Goal: Transaction & Acquisition: Purchase product/service

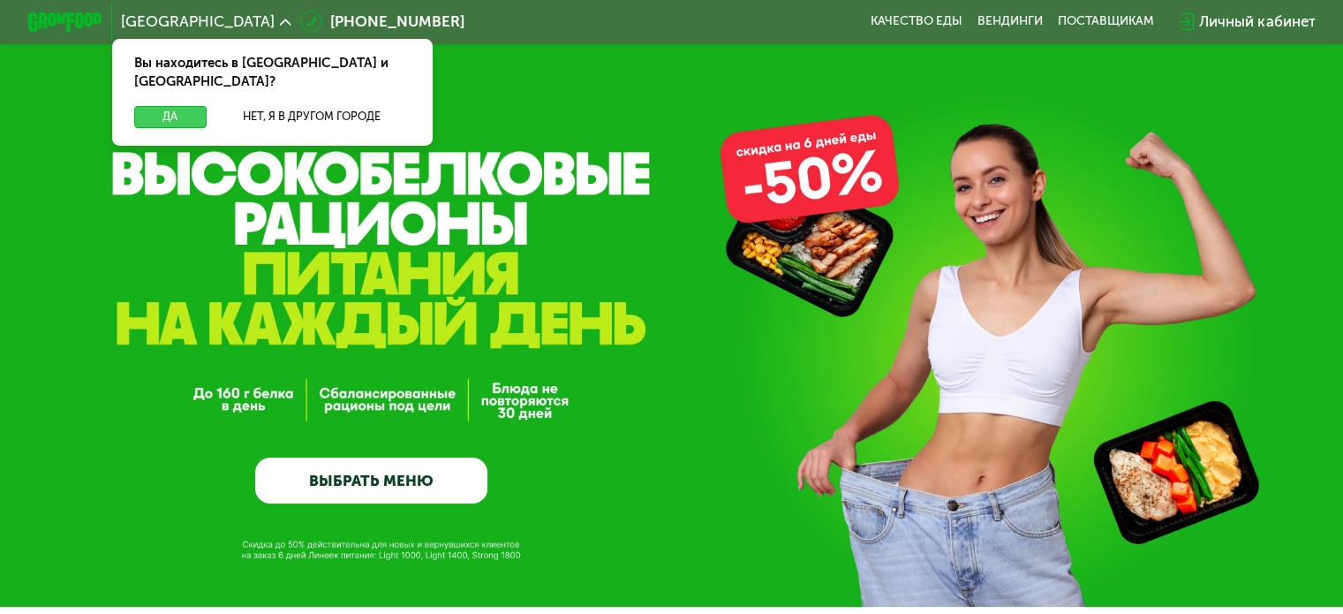
click at [162, 106] on button "Да" at bounding box center [170, 117] width 72 height 22
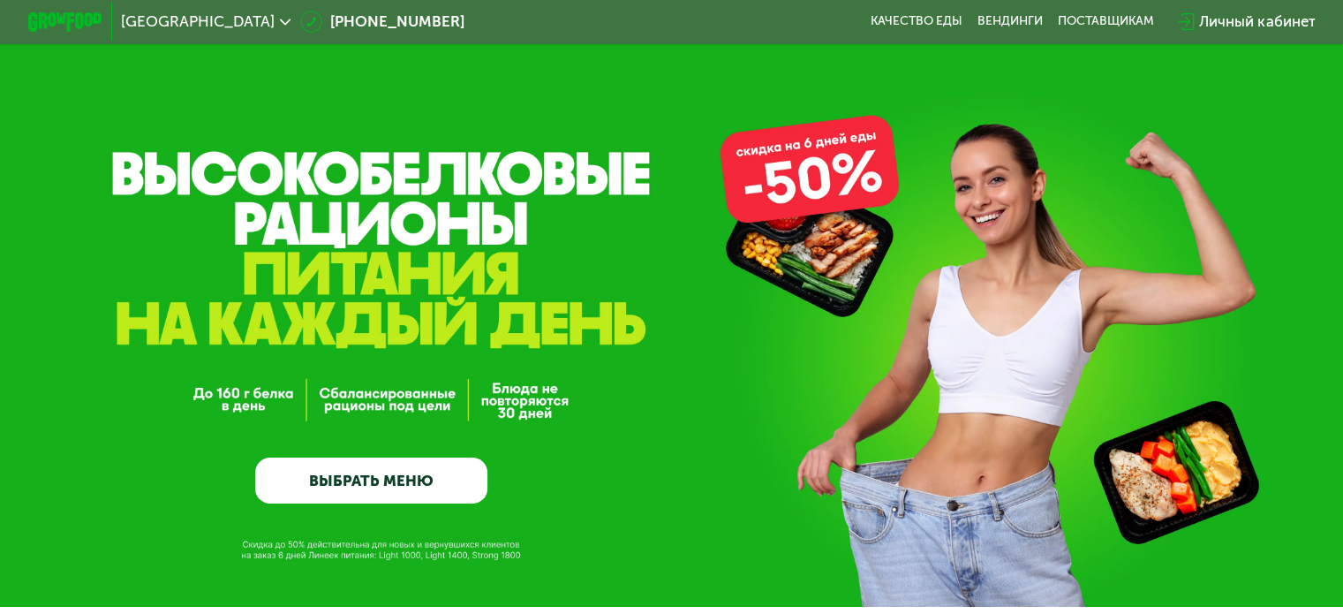
click at [389, 487] on link "ВЫБРАТЬ МЕНЮ" at bounding box center [371, 480] width 232 height 47
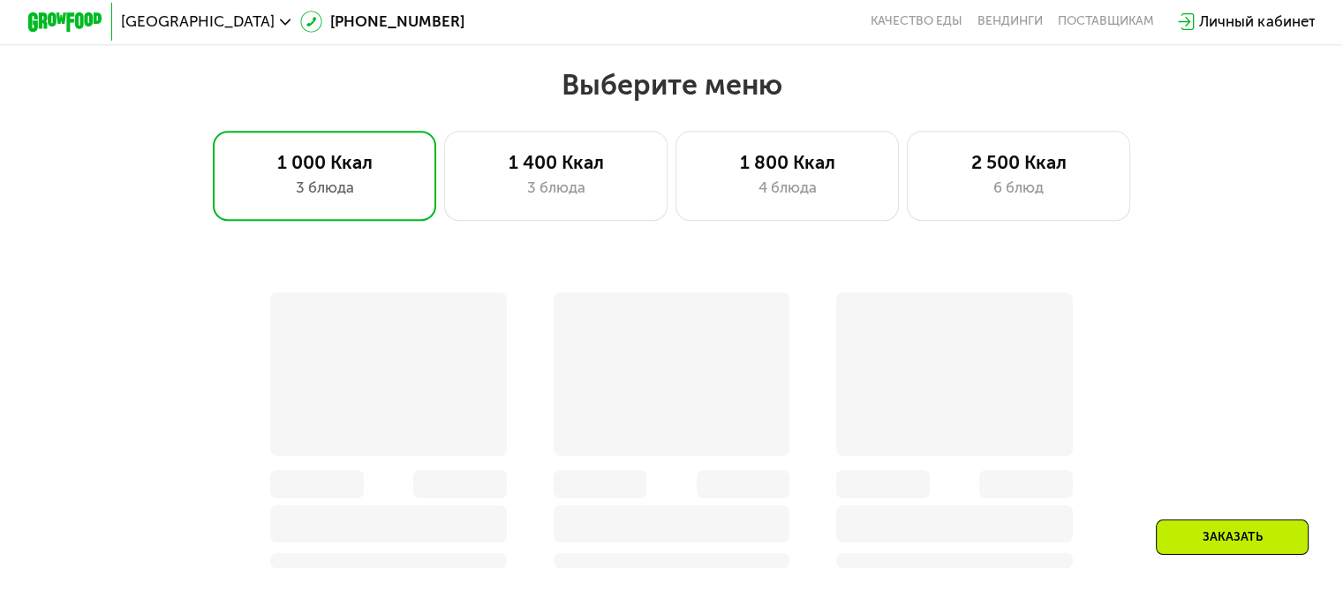
scroll to position [1187, 0]
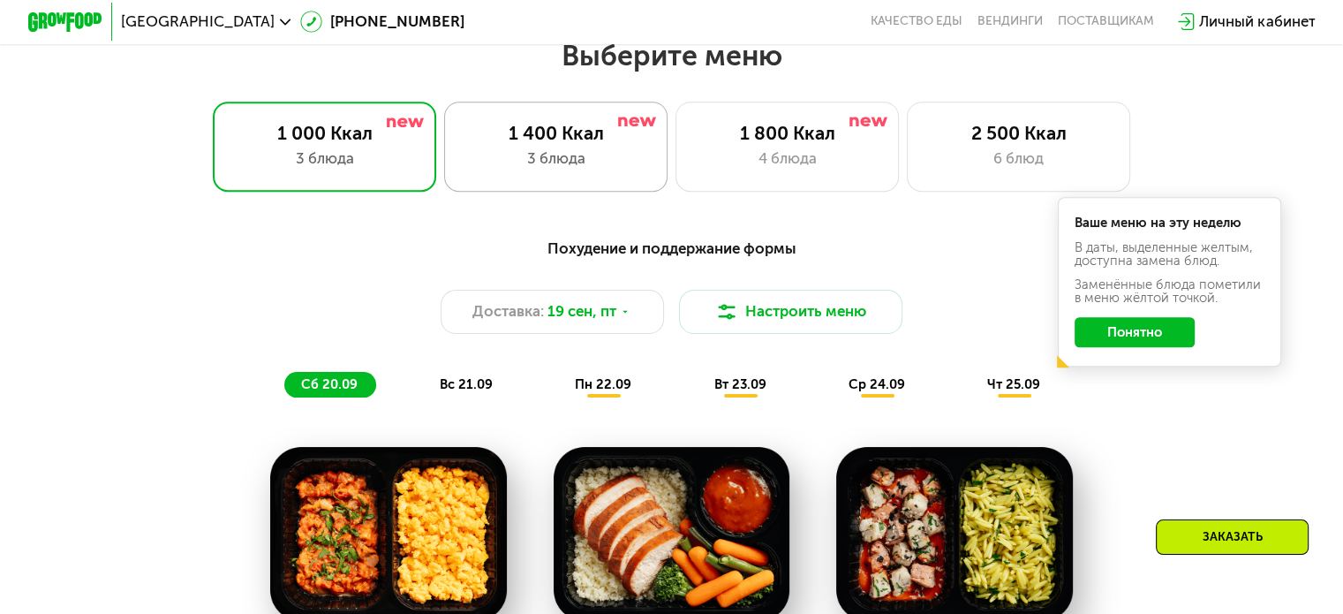
click at [558, 170] on div "3 блюда" at bounding box center [556, 158] width 185 height 22
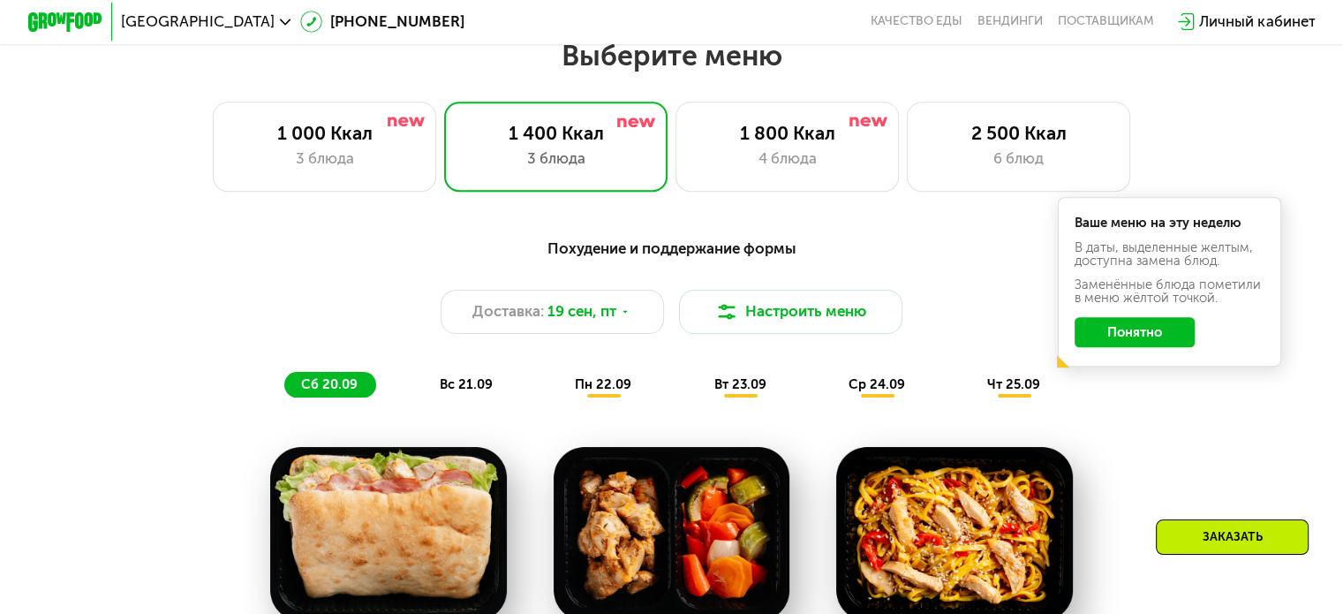
click at [1142, 345] on button "Понятно" at bounding box center [1135, 332] width 120 height 30
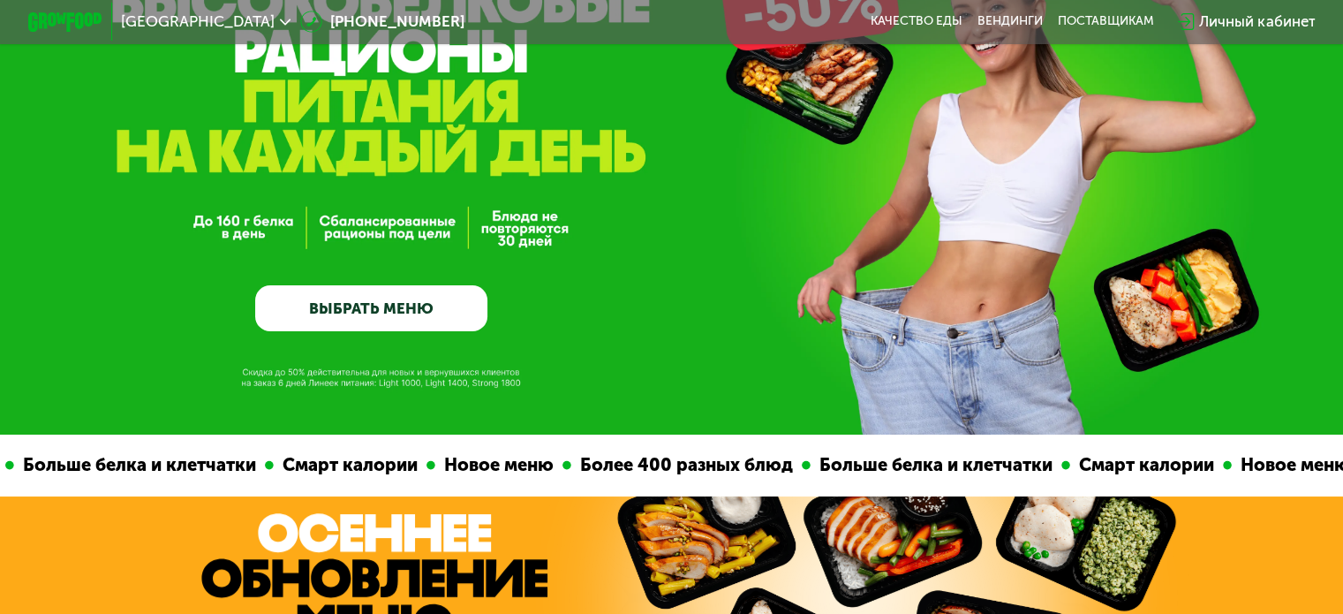
scroll to position [0, 0]
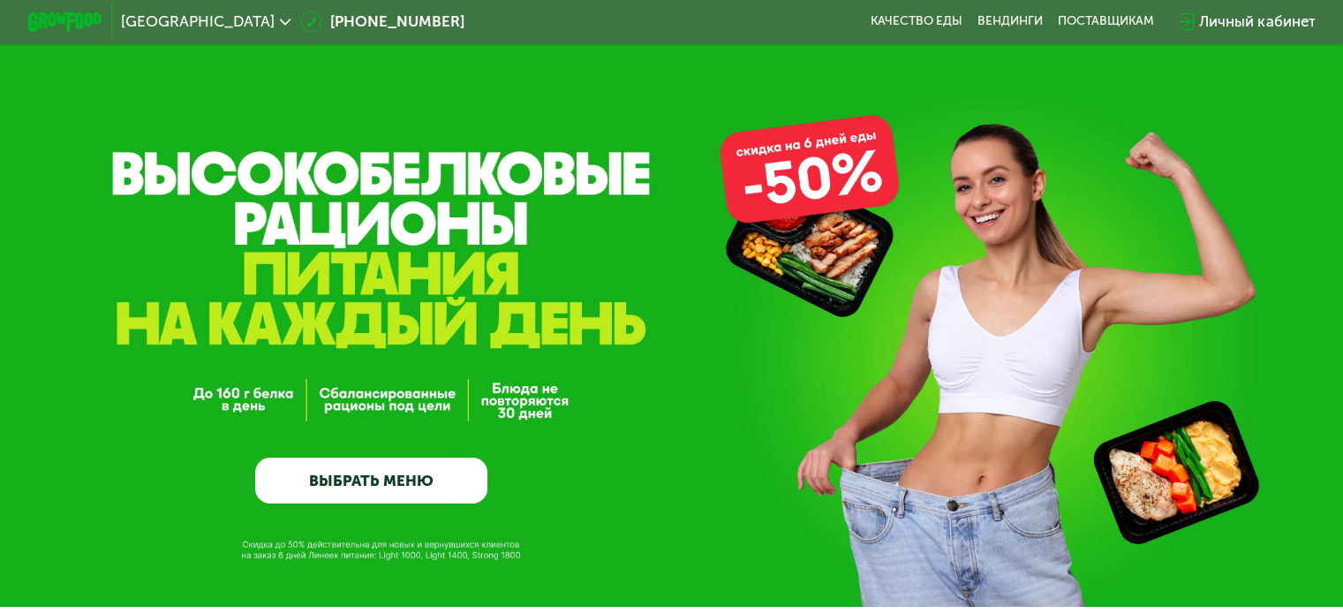
click at [373, 482] on link "ВЫБРАТЬ МЕНЮ" at bounding box center [371, 480] width 232 height 47
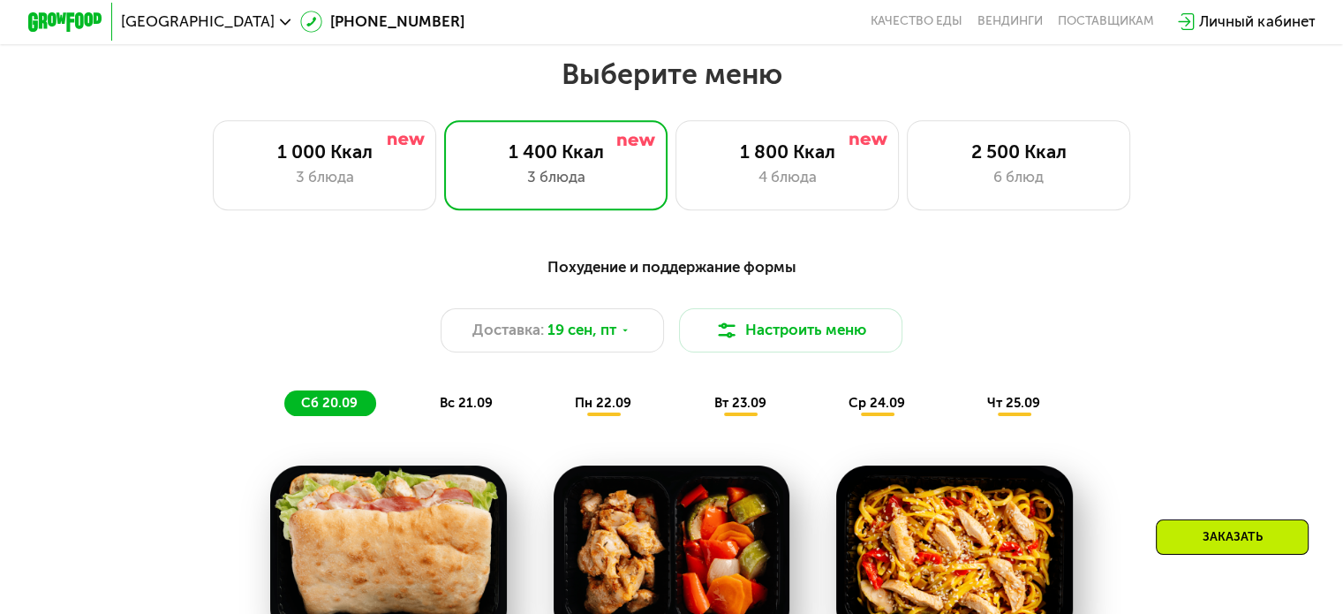
scroll to position [1187, 0]
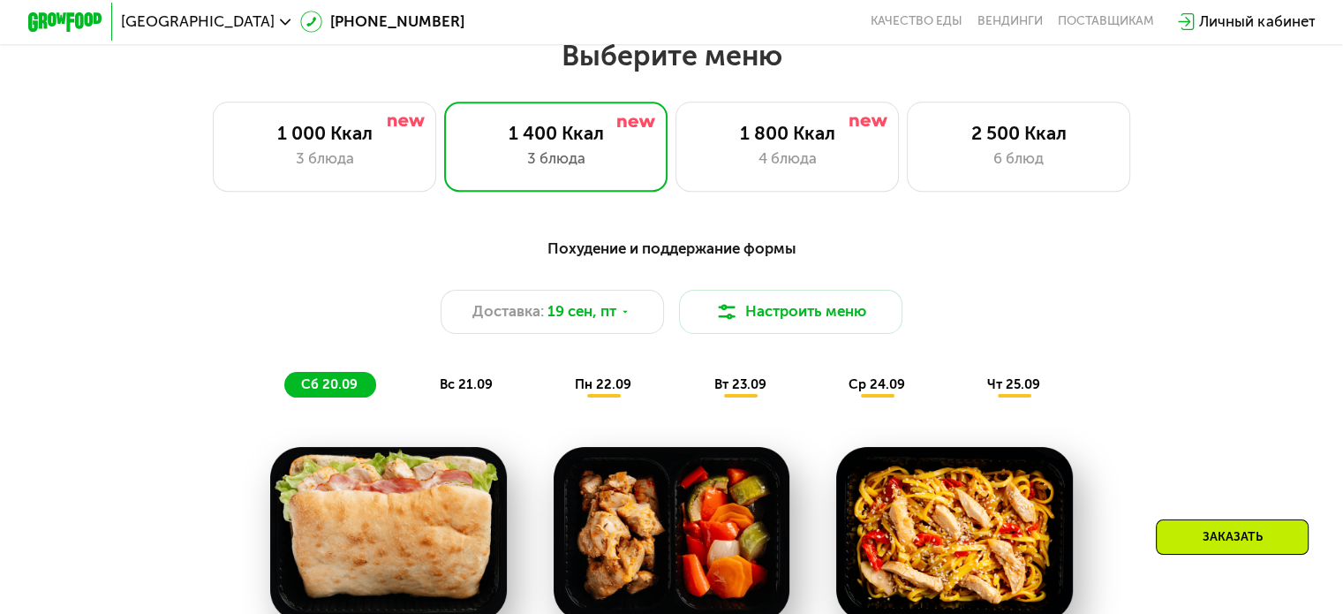
click at [1265, 23] on div "Личный кабинет" at bounding box center [1257, 22] width 116 height 22
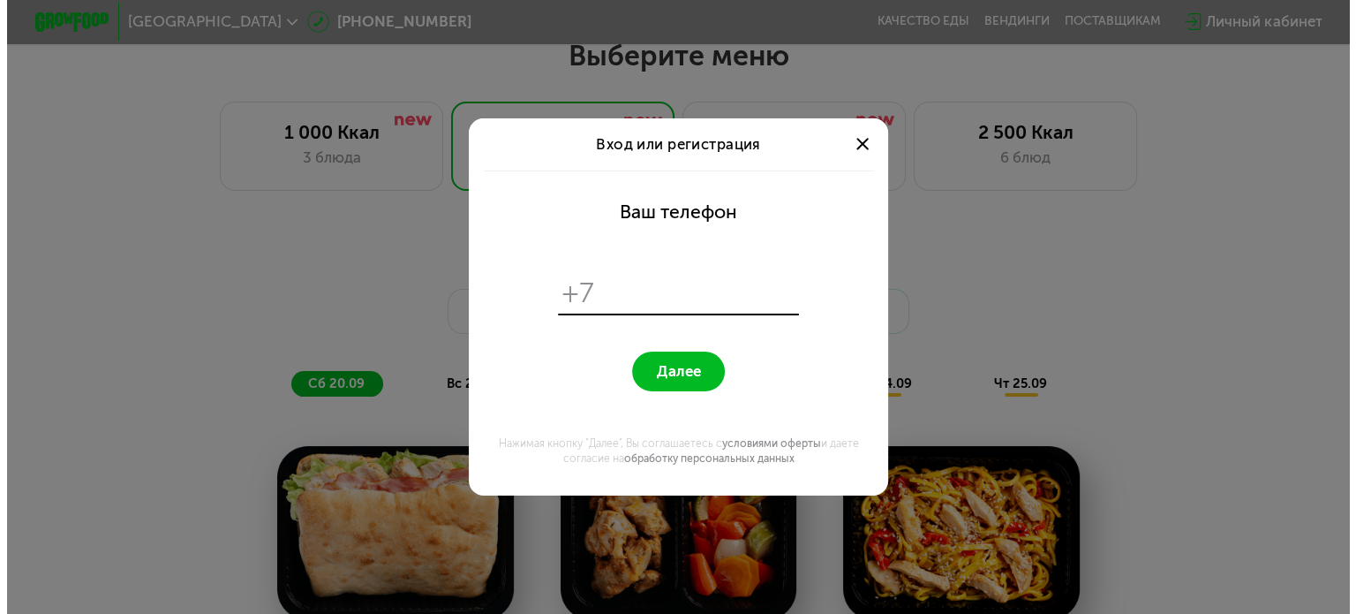
scroll to position [0, 0]
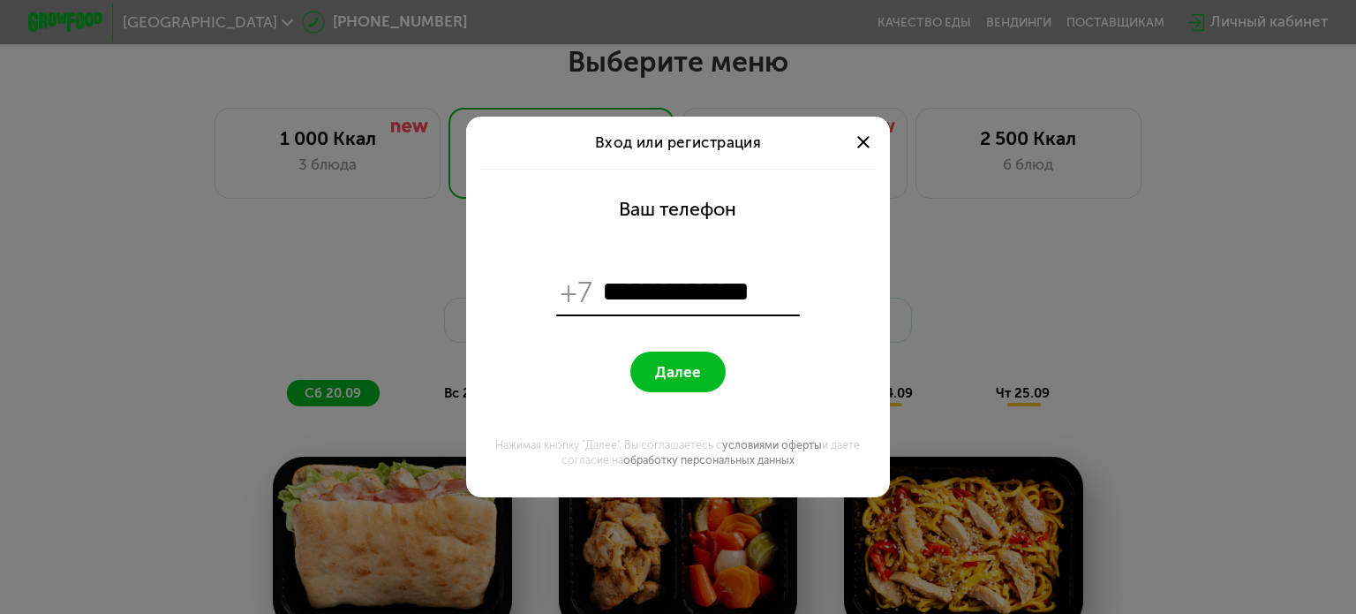
type input "**********"
click at [690, 374] on span "Далее" at bounding box center [678, 372] width 46 height 18
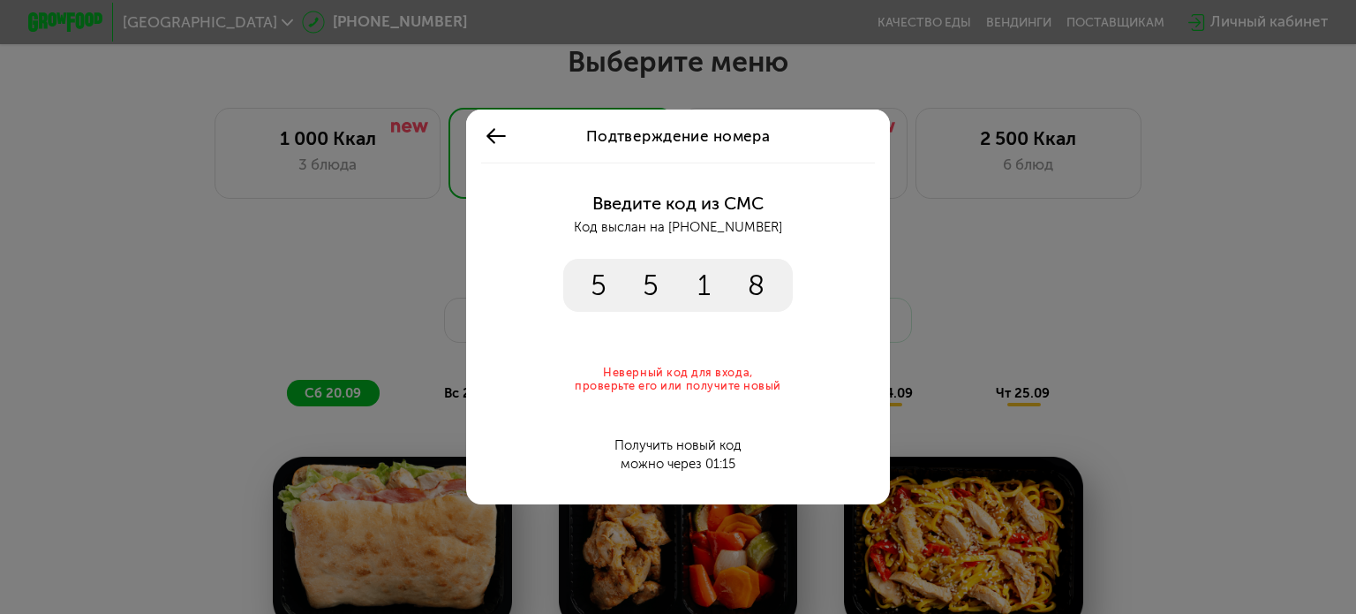
click at [778, 275] on input "****" at bounding box center [678, 285] width 230 height 53
type input "****"
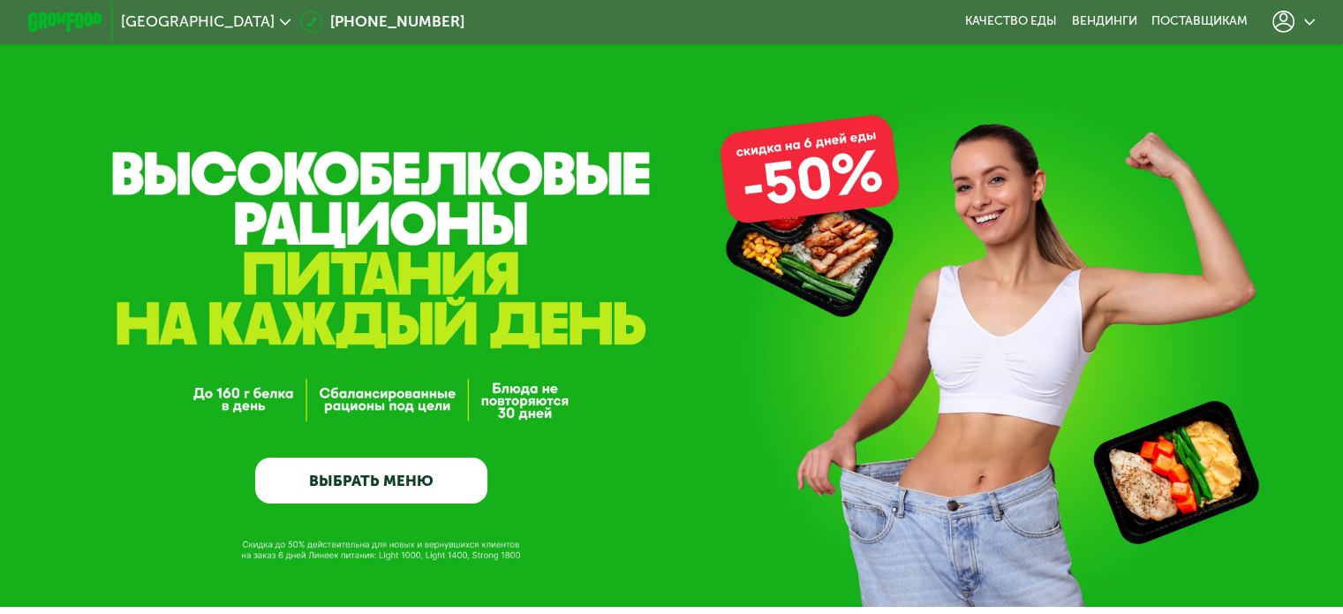
click at [1286, 11] on icon at bounding box center [1283, 22] width 22 height 22
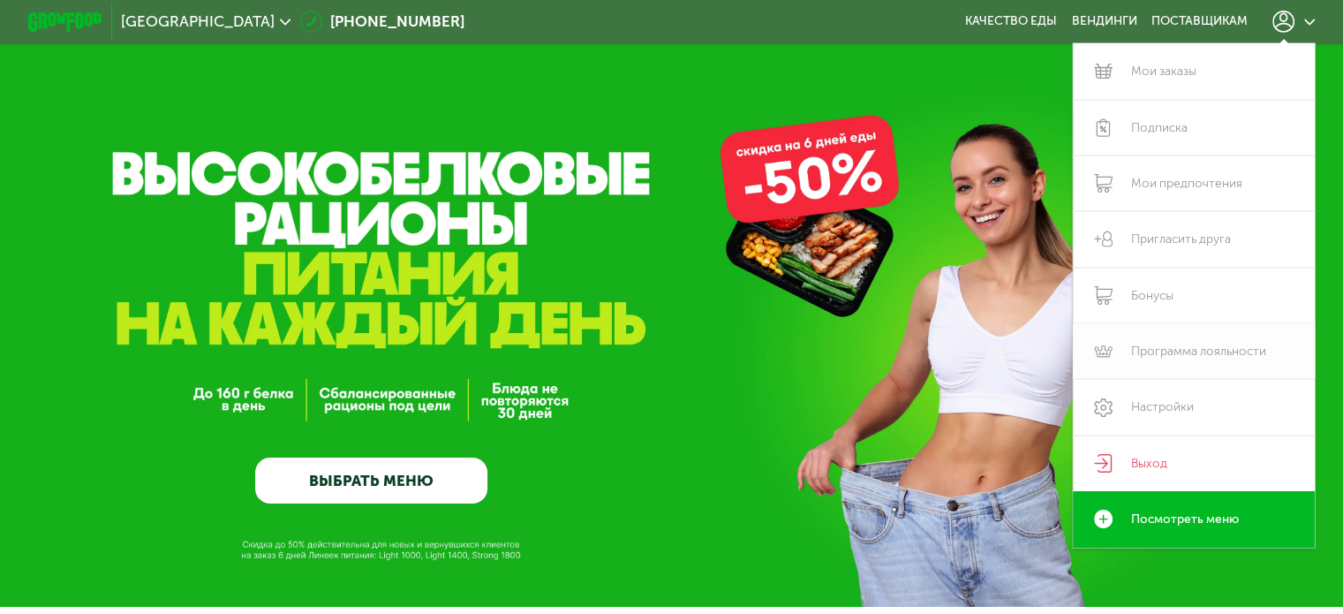
click at [1194, 356] on link "Программа лояльности" at bounding box center [1194, 351] width 243 height 56
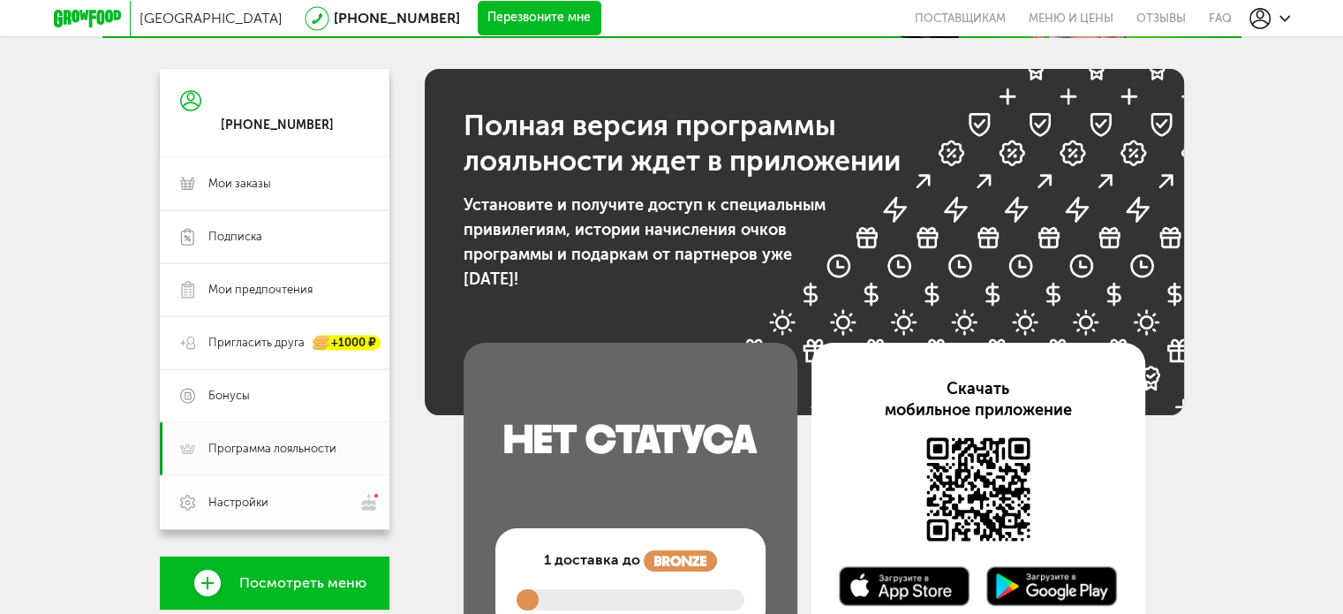
scroll to position [265, 0]
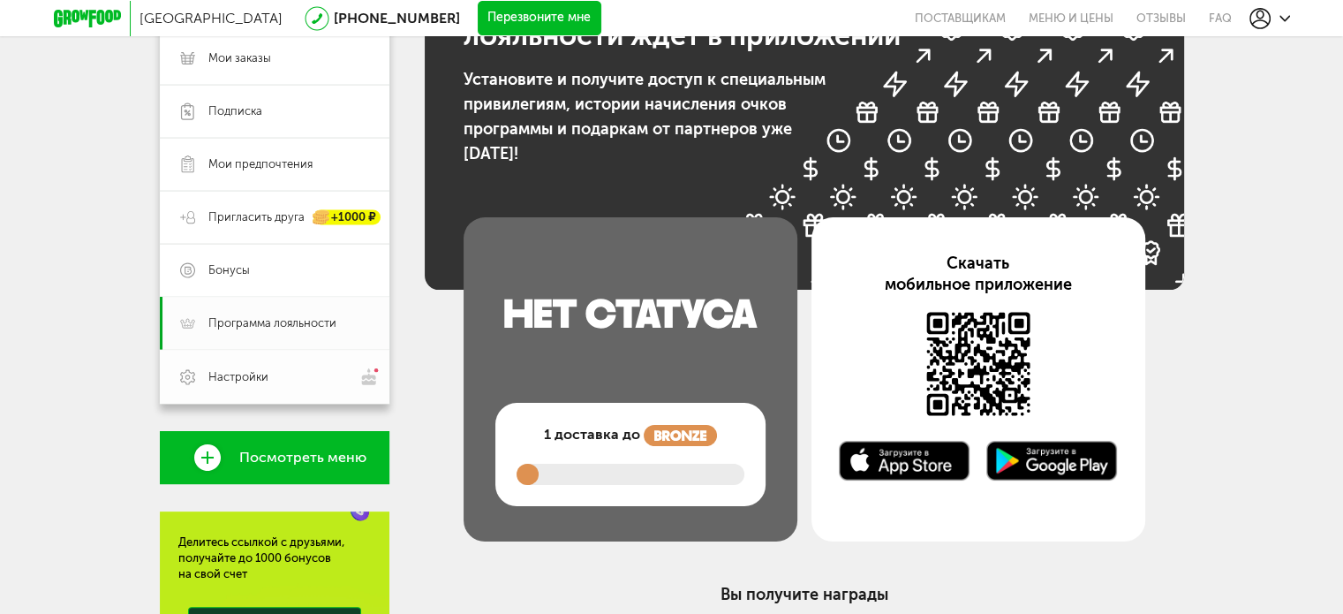
click at [339, 373] on span "Настройки" at bounding box center [288, 376] width 161 height 19
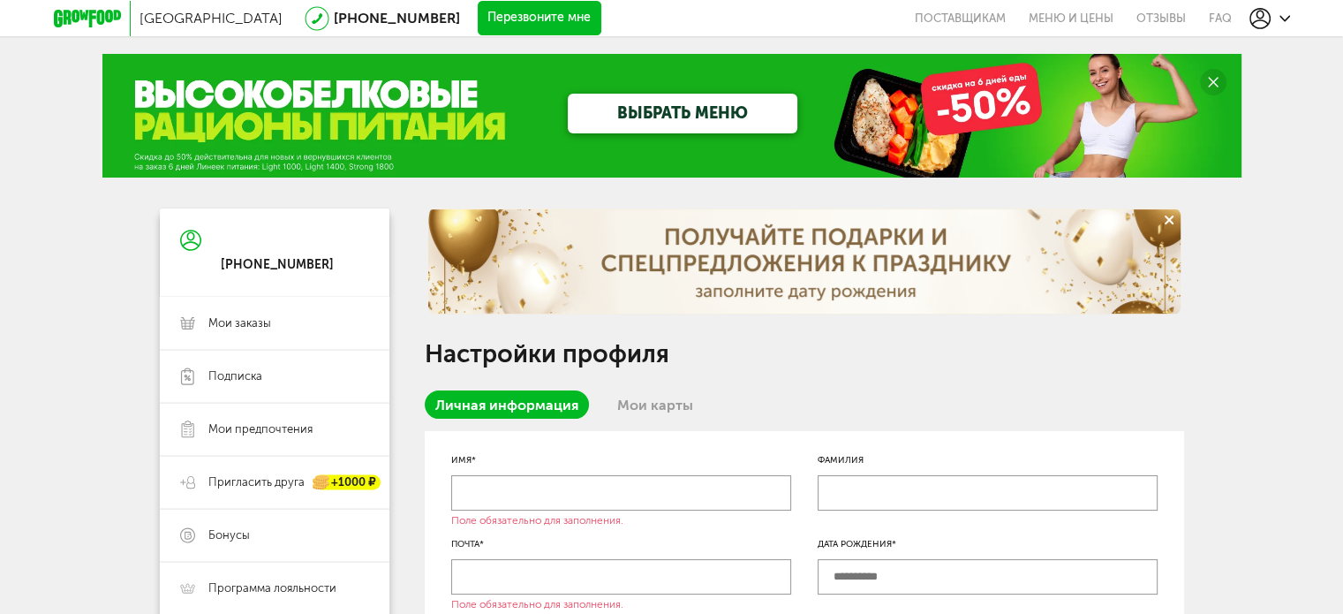
click at [1259, 17] on use at bounding box center [1260, 18] width 21 height 21
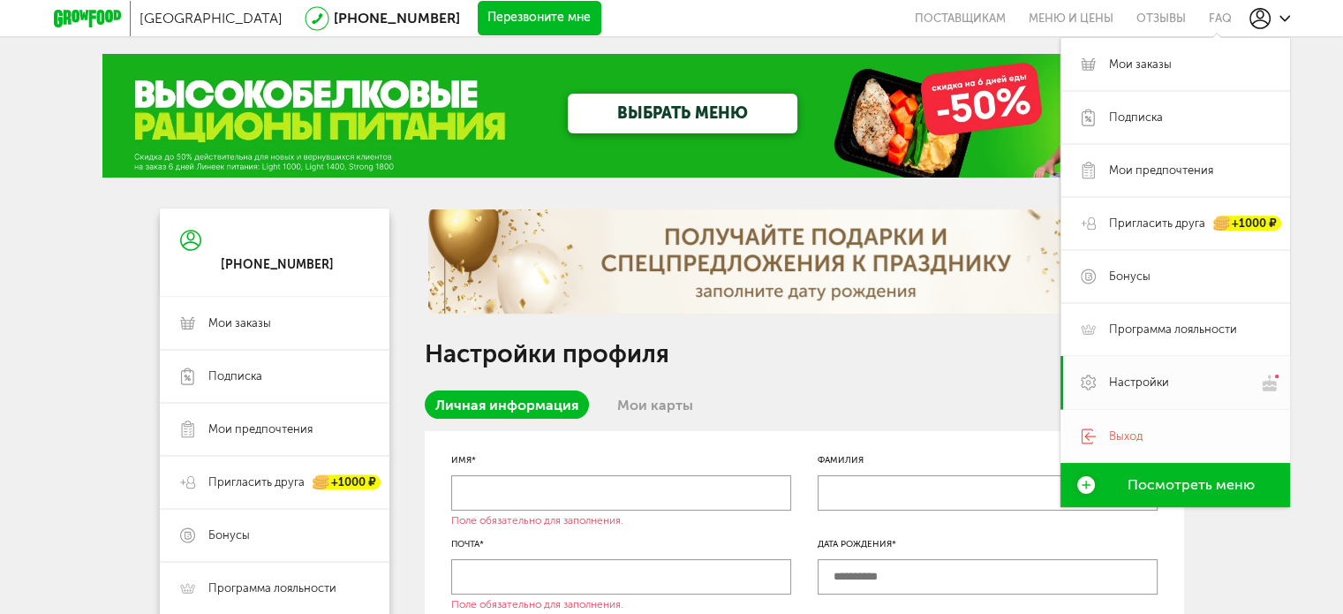
click at [1116, 436] on span "Выход" at bounding box center [1126, 436] width 34 height 16
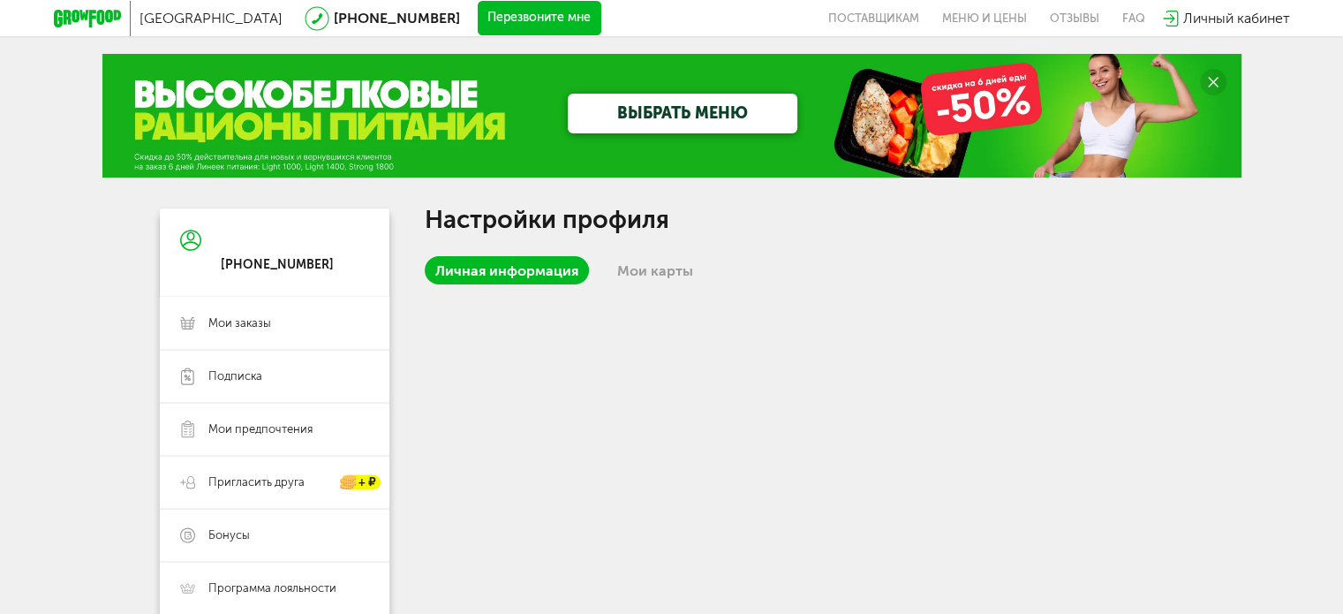
click at [1233, 25] on span "Личный кабинет" at bounding box center [1236, 18] width 107 height 17
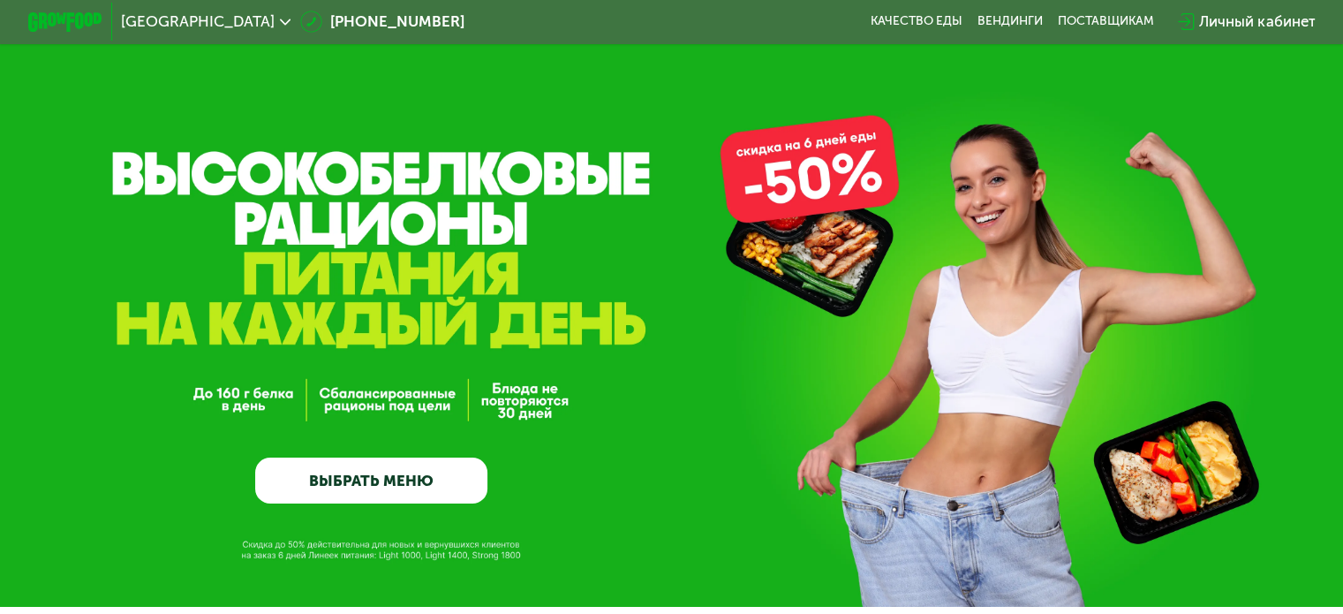
click at [1254, 20] on div "Личный кабинет" at bounding box center [1257, 22] width 116 height 22
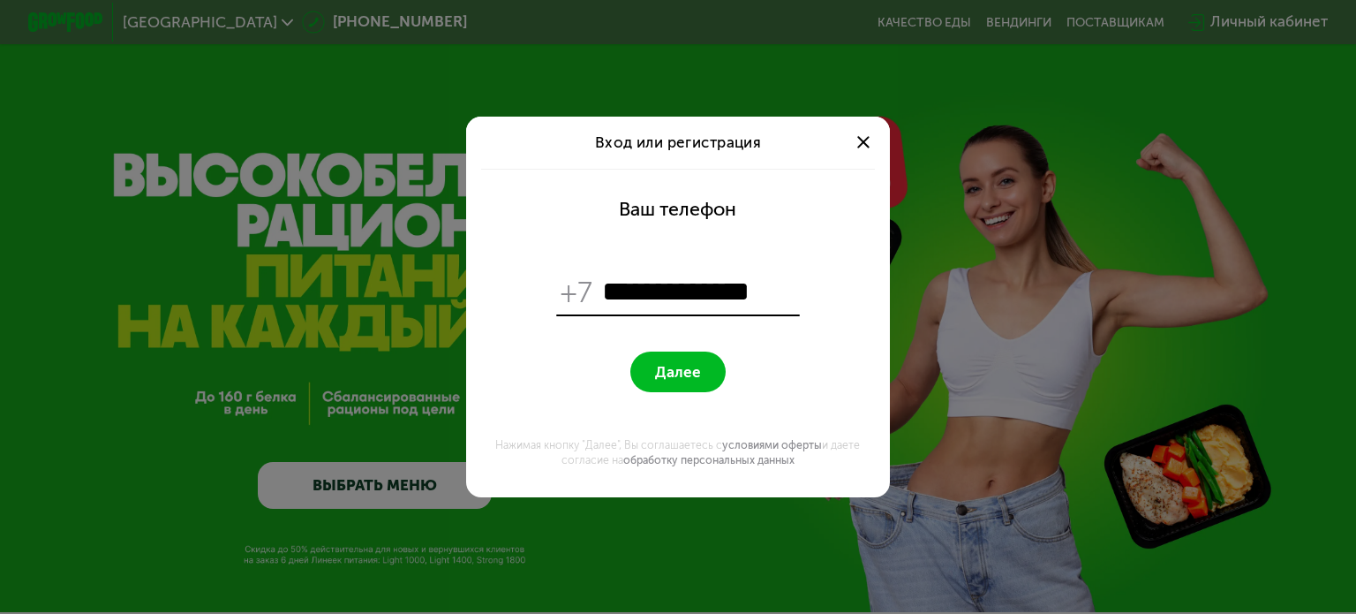
type input "**********"
click at [678, 388] on button "Далее" at bounding box center [678, 371] width 94 height 41
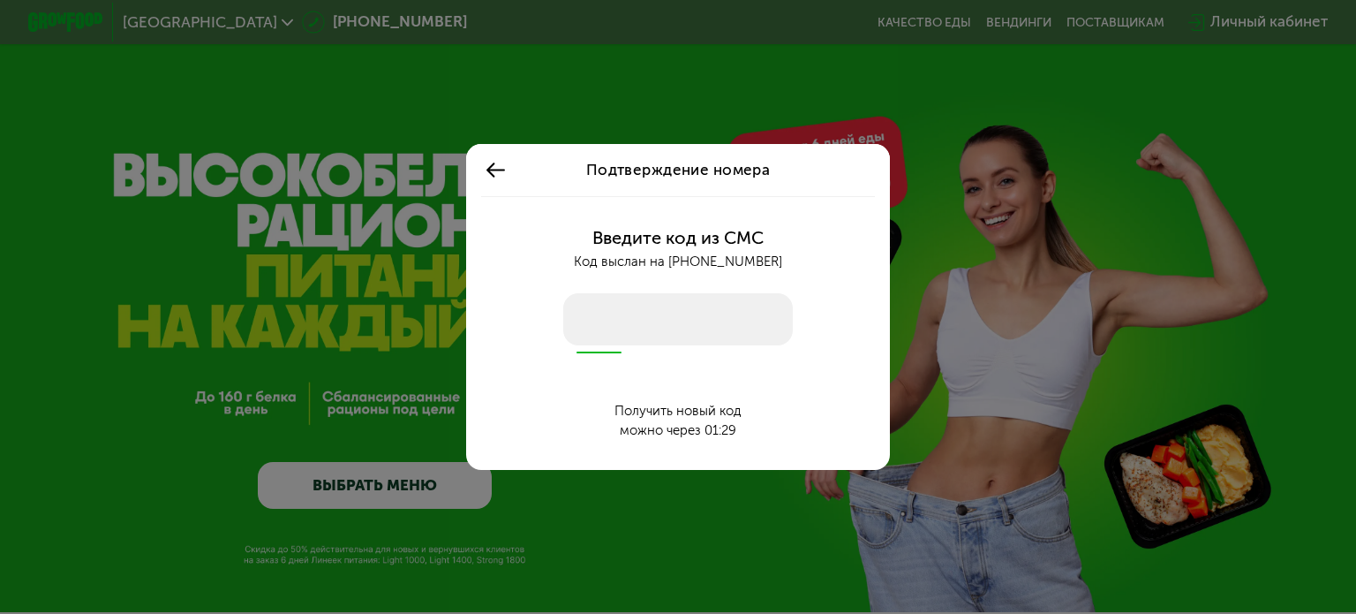
click at [681, 317] on input "number" at bounding box center [678, 319] width 230 height 53
type input "****"
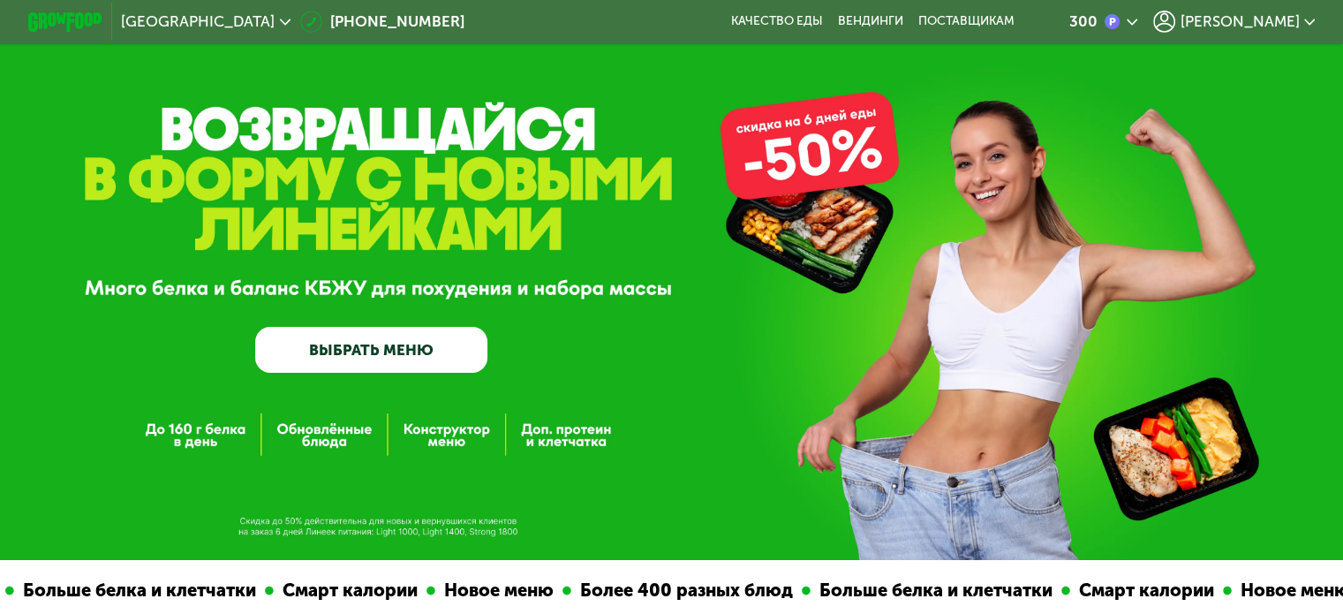
click at [1137, 20] on div "300" at bounding box center [1103, 22] width 69 height 22
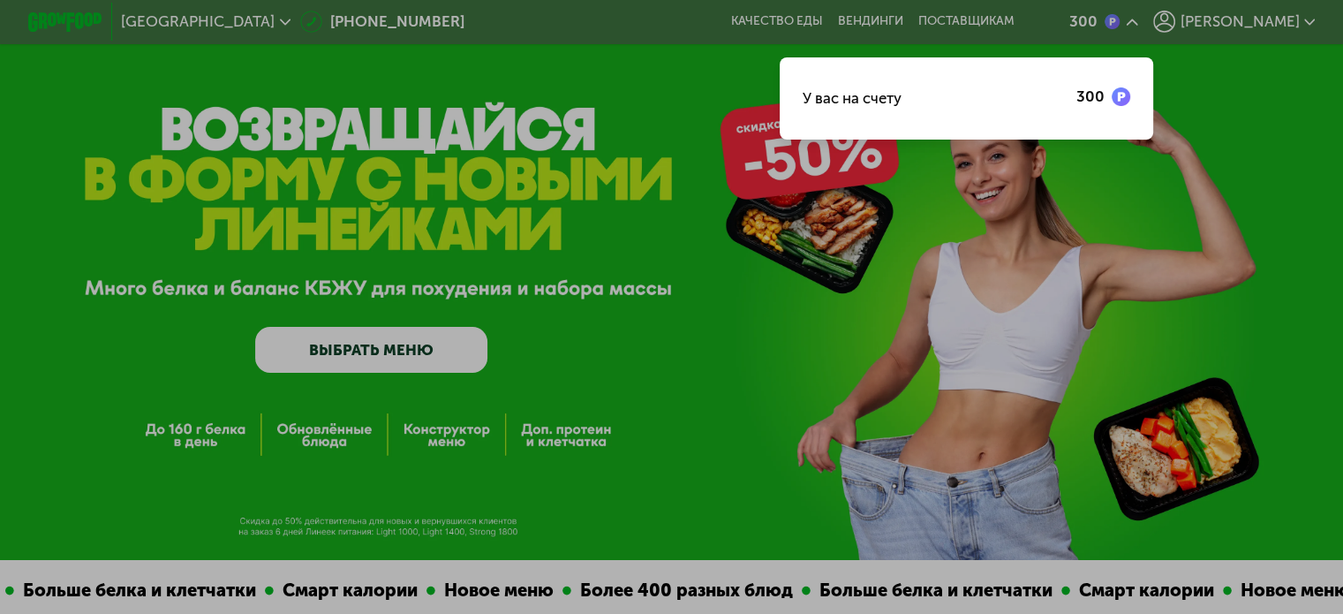
click at [902, 102] on div "У вас на счету" at bounding box center [852, 98] width 99 height 22
click at [1130, 100] on img at bounding box center [1121, 96] width 19 height 19
click at [1289, 19] on div at bounding box center [671, 307] width 1343 height 614
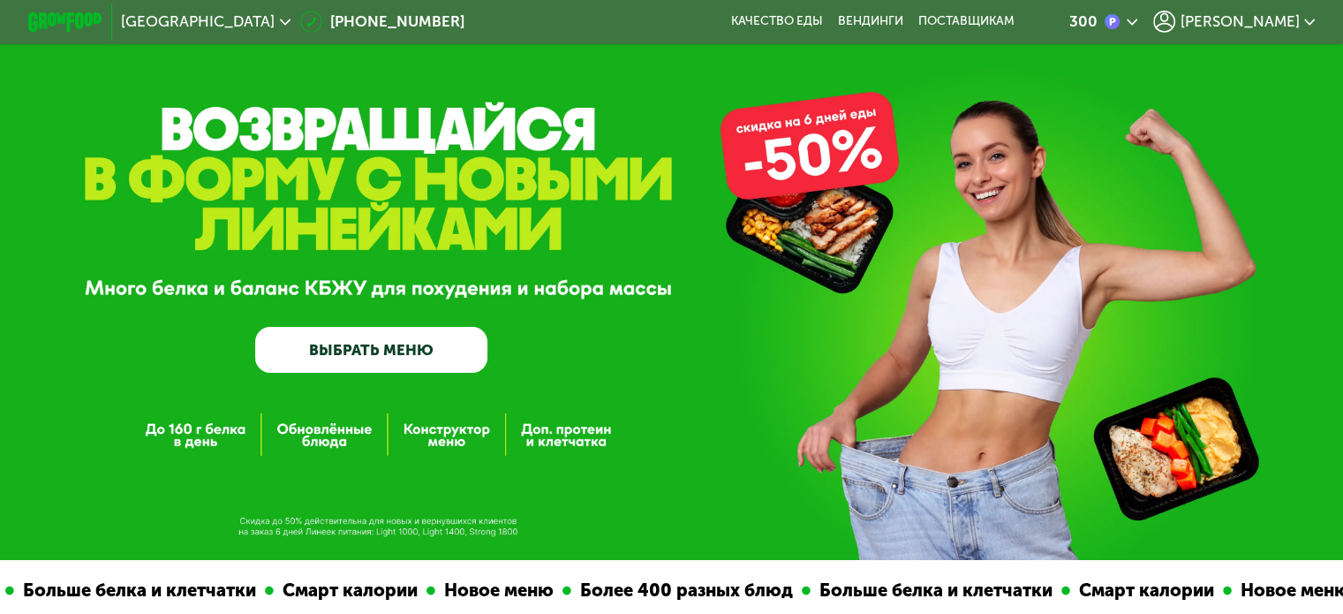
click at [1295, 24] on span "Денис" at bounding box center [1239, 21] width 119 height 15
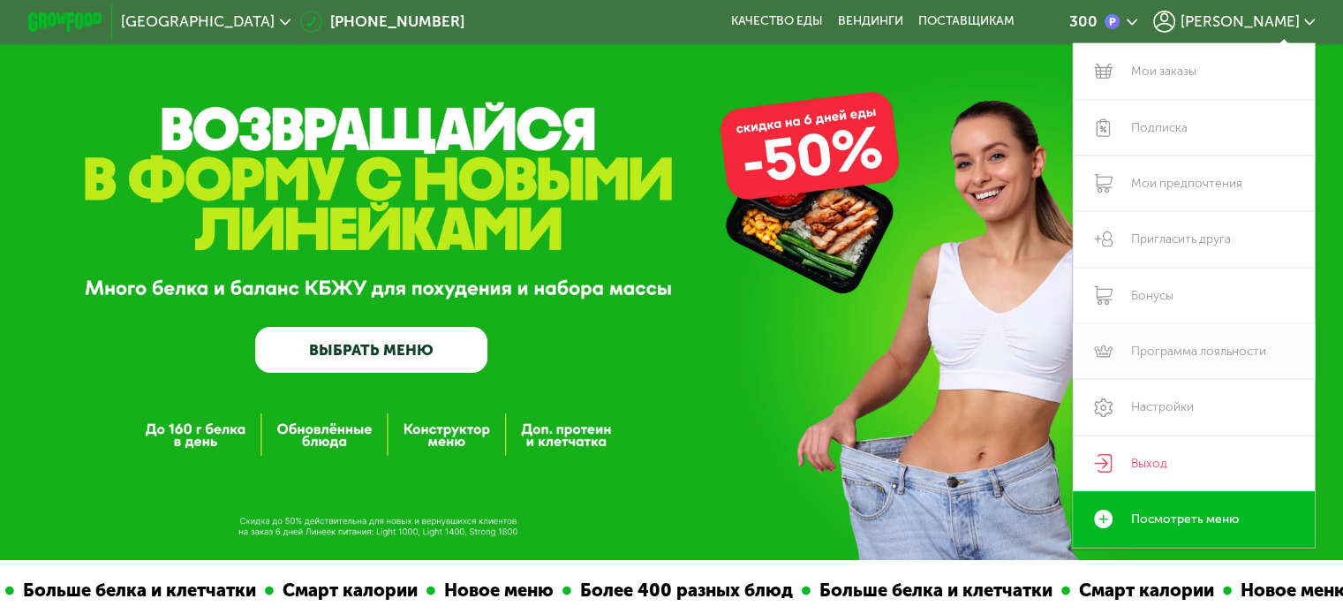
click at [1198, 353] on link "Программа лояльности" at bounding box center [1194, 351] width 243 height 56
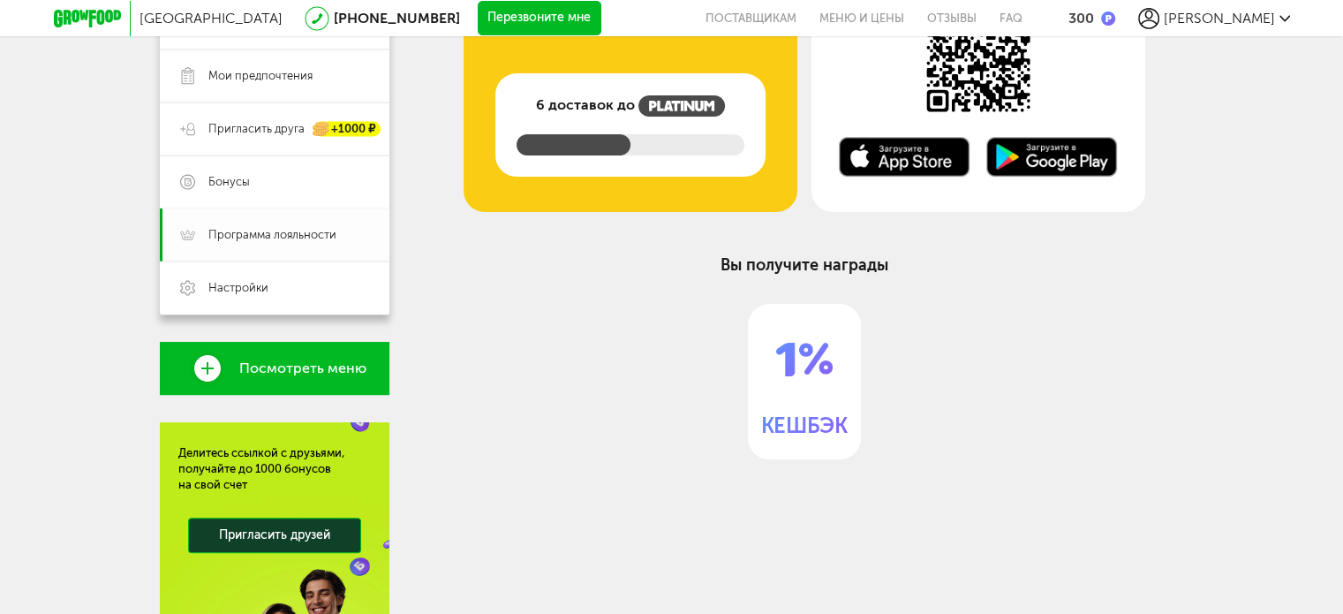
click at [254, 230] on span "Программа лояльности" at bounding box center [272, 235] width 128 height 16
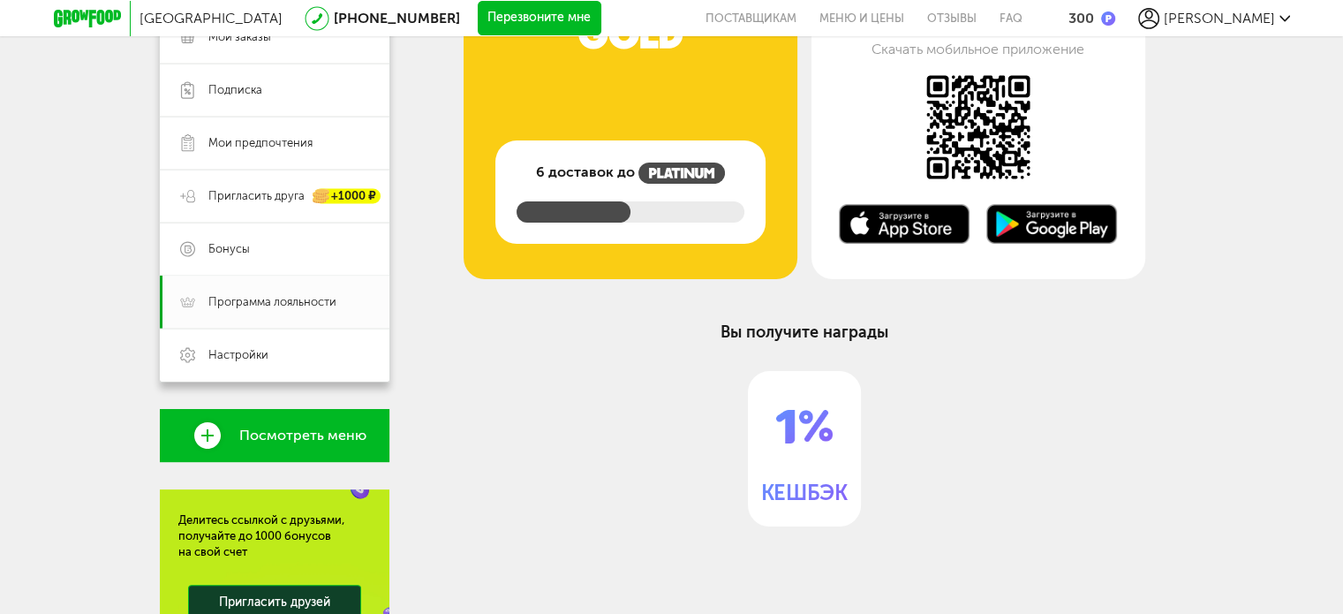
scroll to position [265, 0]
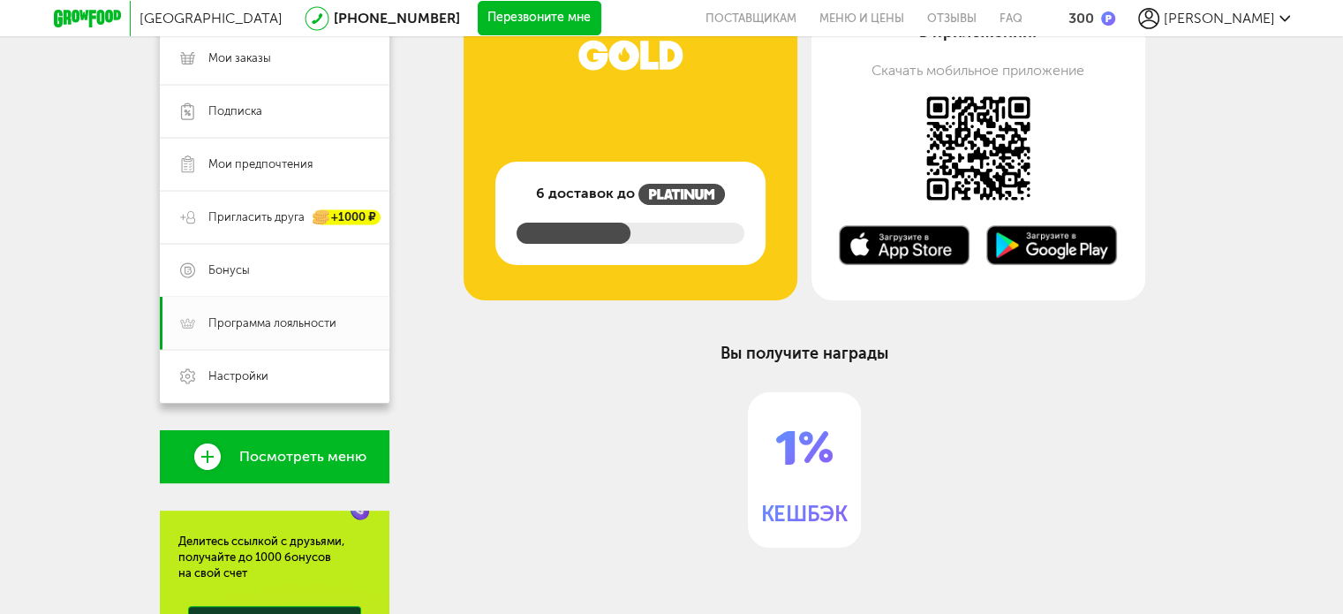
click at [286, 455] on span "Посмотреть меню" at bounding box center [302, 457] width 127 height 16
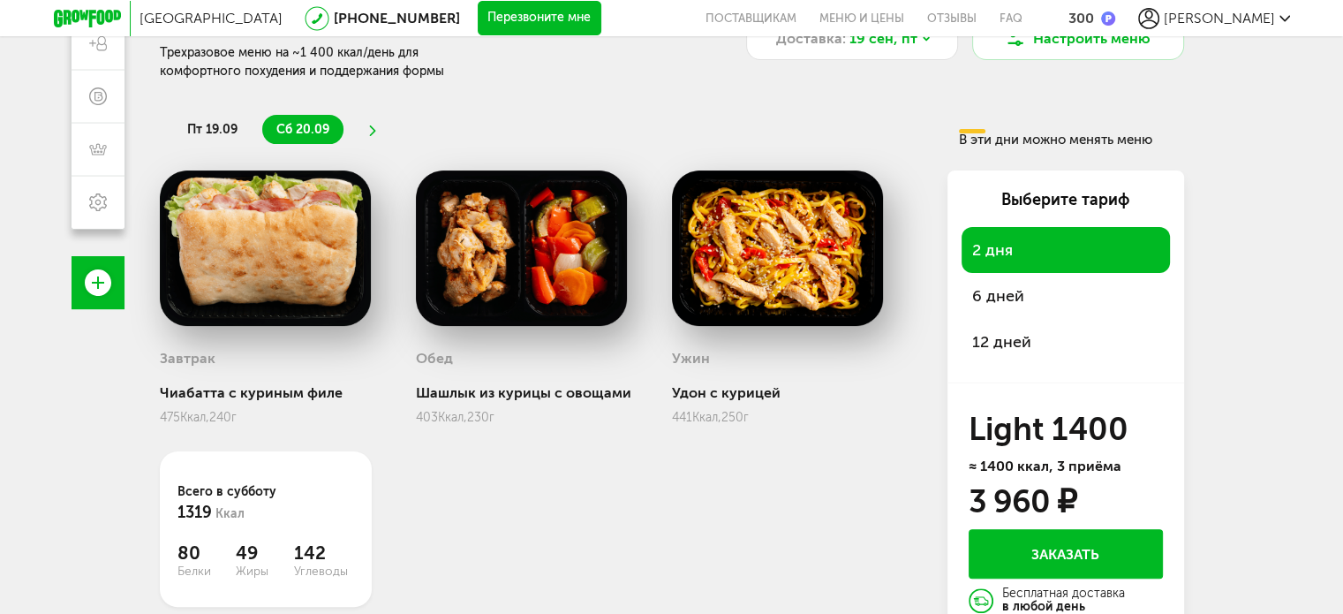
scroll to position [353, 0]
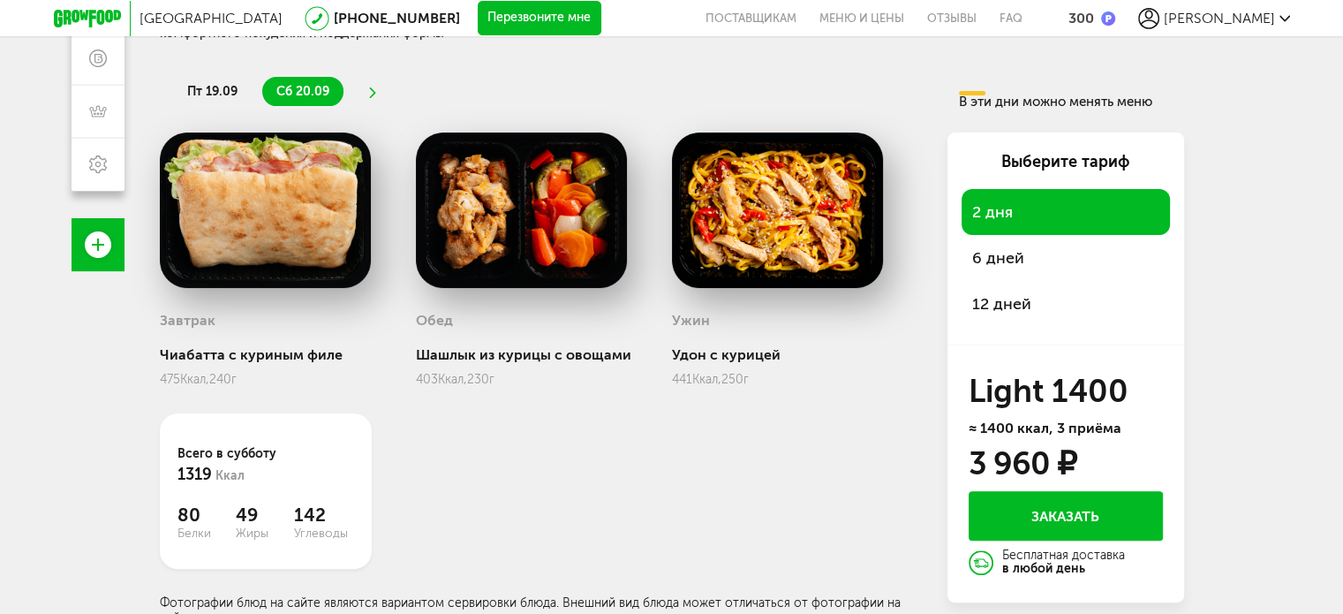
click at [1024, 296] on span "12 дней" at bounding box center [1065, 303] width 187 height 25
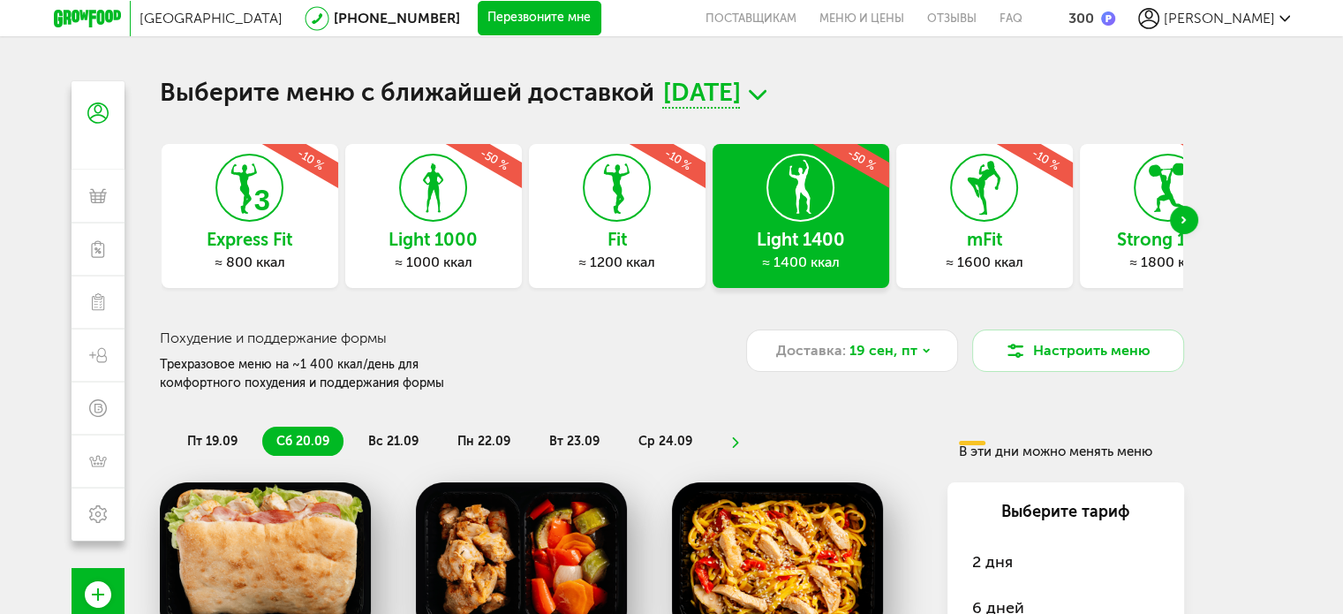
scroll to position [0, 0]
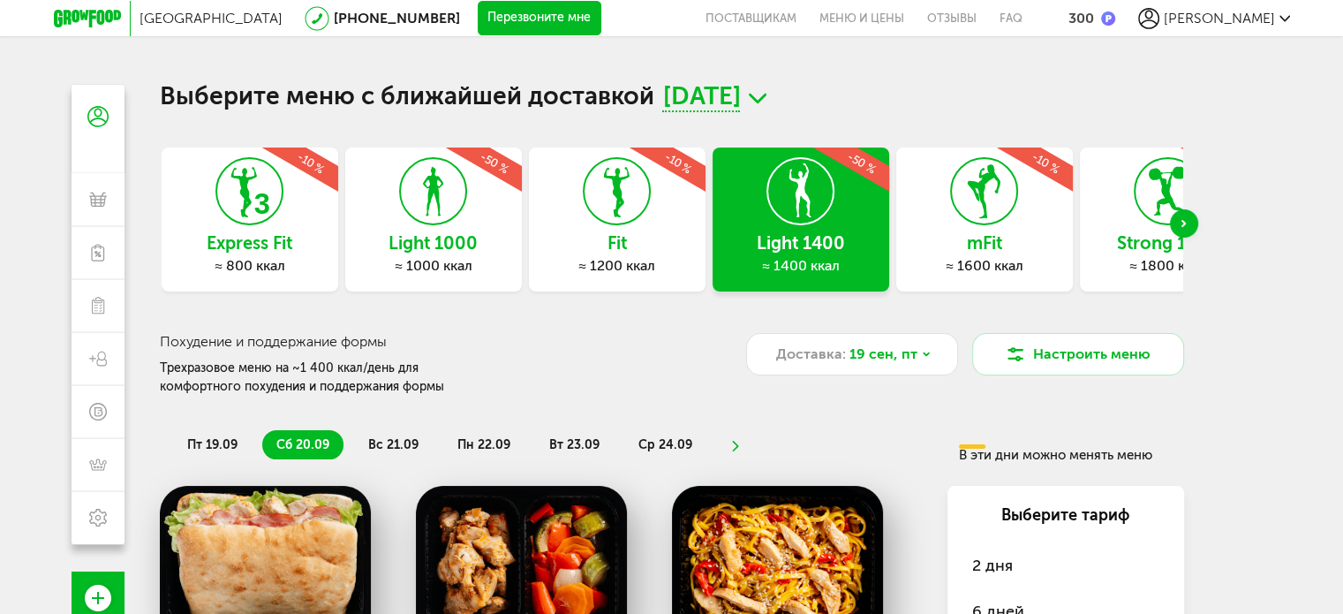
click at [1257, 19] on span "[PERSON_NAME]" at bounding box center [1219, 18] width 111 height 17
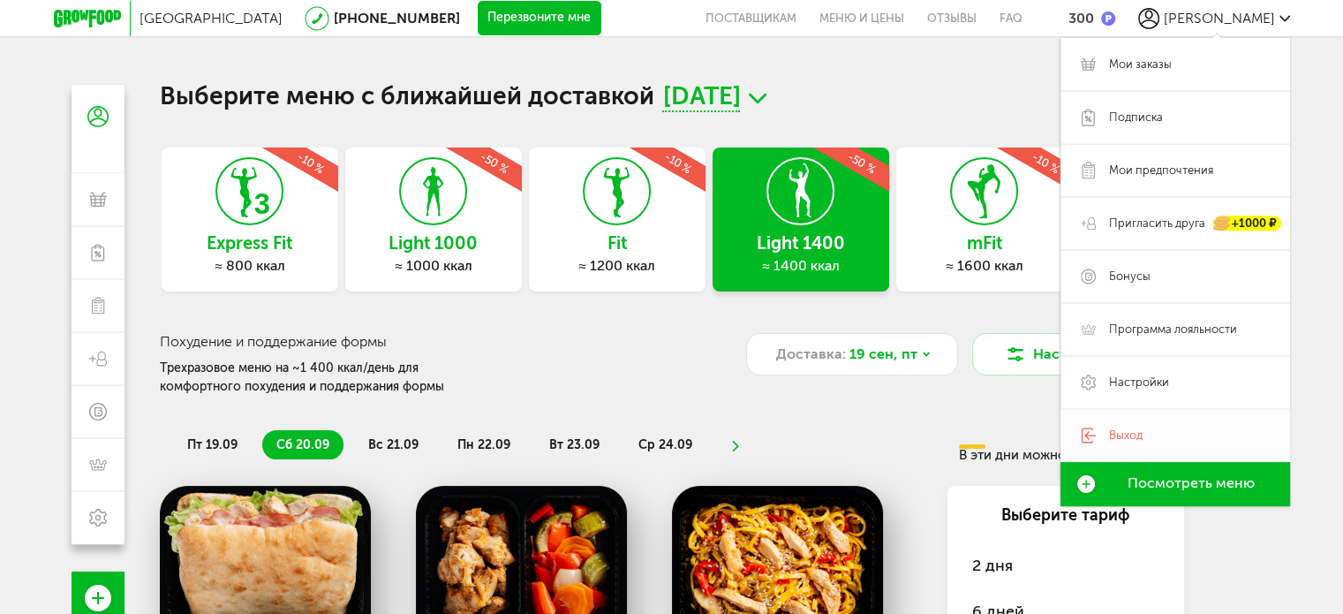
click at [1121, 438] on span "Выход" at bounding box center [1126, 435] width 34 height 16
